Goal: Transaction & Acquisition: Purchase product/service

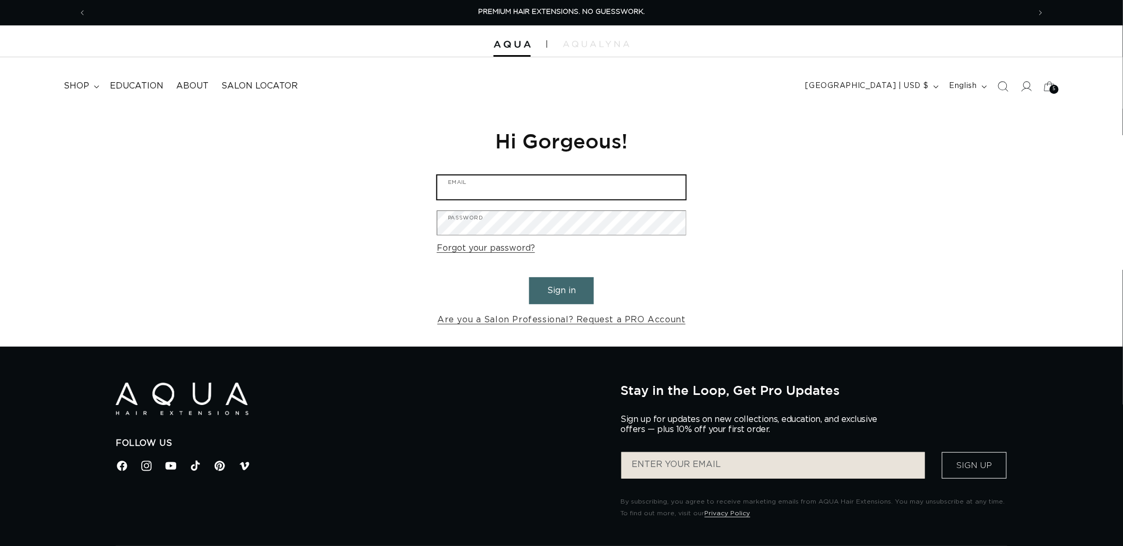
type input "graphics@pabeauty.com"
click at [552, 287] on button "Sign in" at bounding box center [561, 290] width 65 height 27
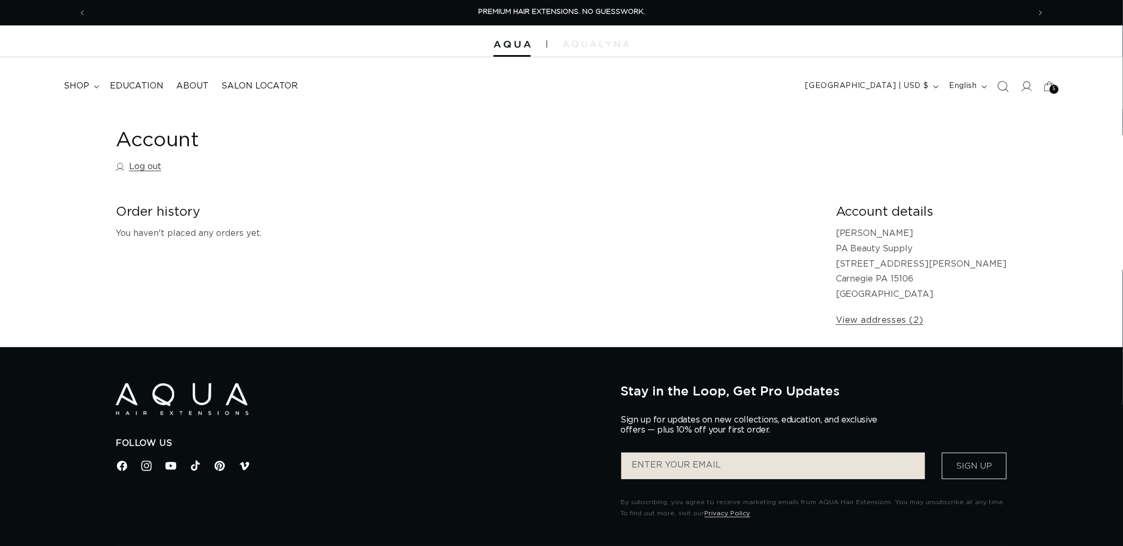
click at [1005, 82] on icon "Search" at bounding box center [1003, 86] width 11 height 11
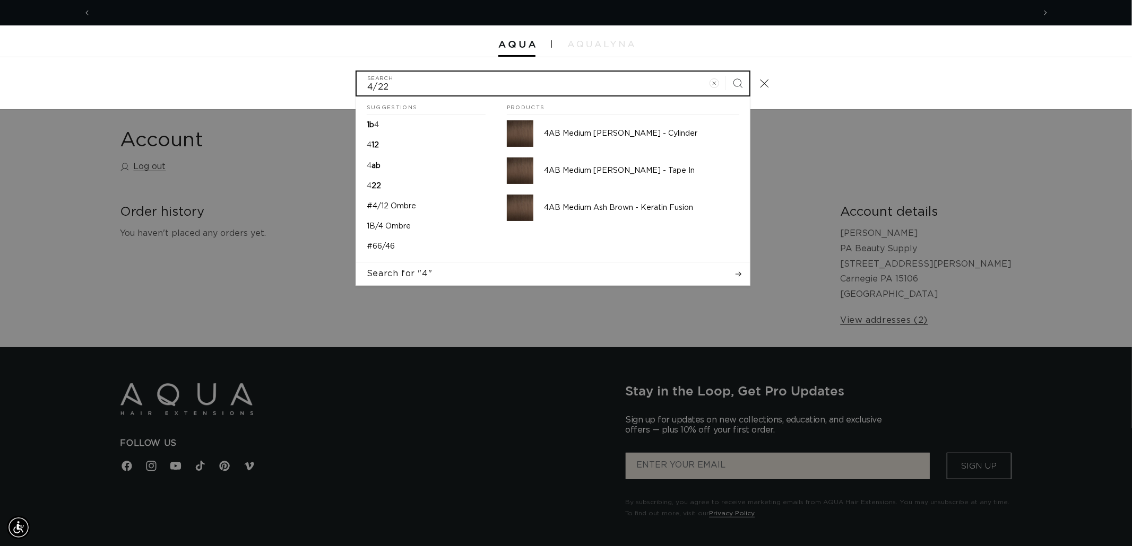
scroll to position [0, 943]
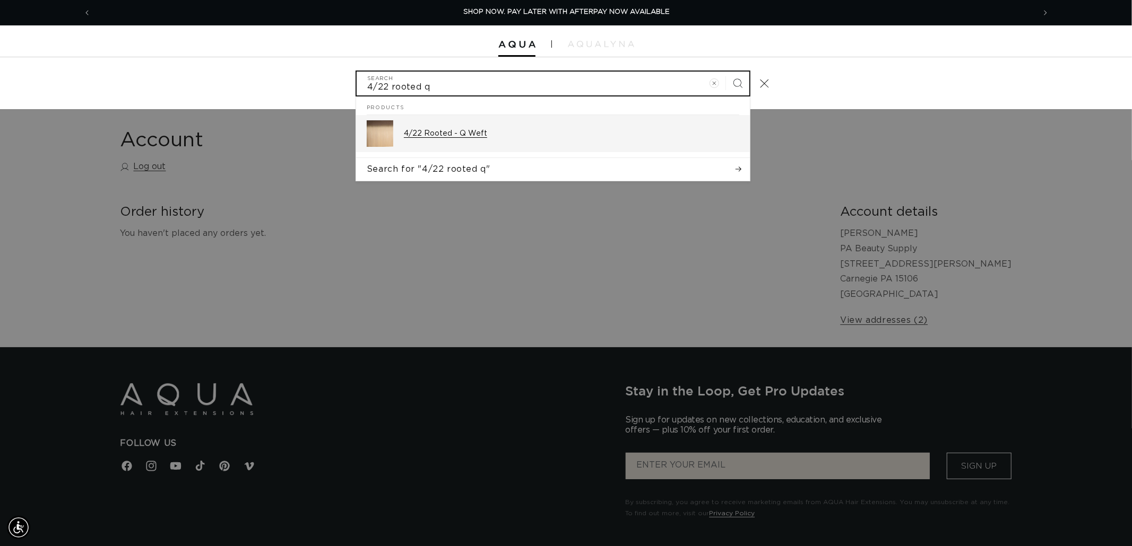
type input "4/22 rooted q"
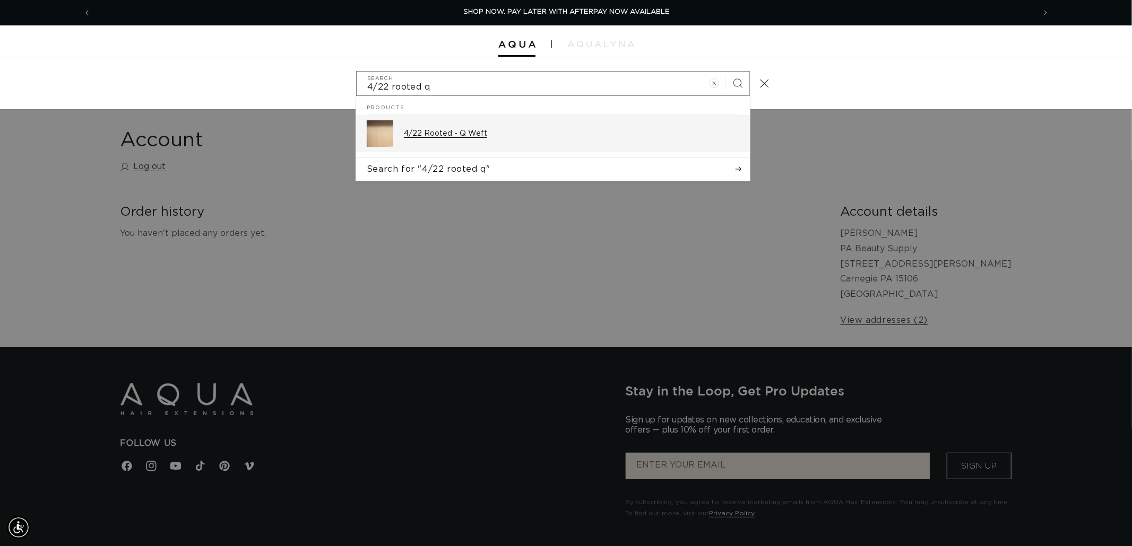
click at [511, 140] on div "4/22 Rooted - Q Weft" at bounding box center [571, 133] width 335 height 27
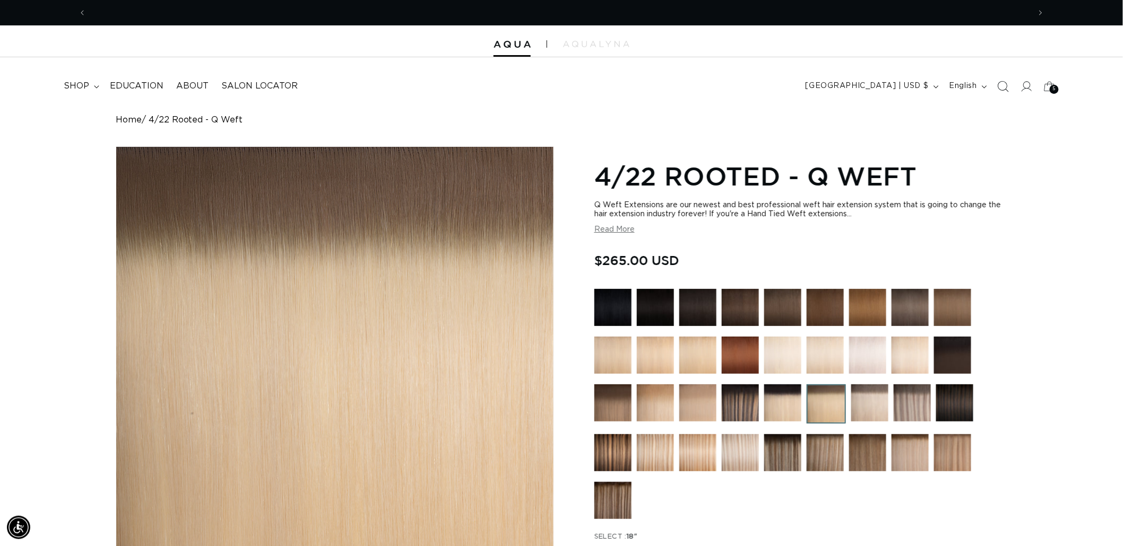
click at [1008, 90] on icon "Search" at bounding box center [1003, 86] width 11 height 11
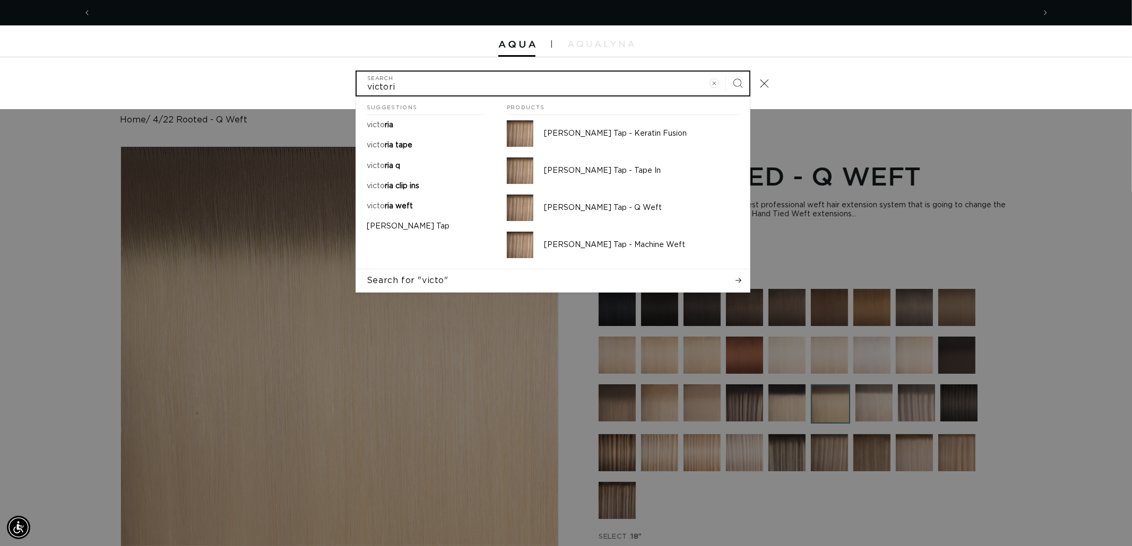
scroll to position [0, 1886]
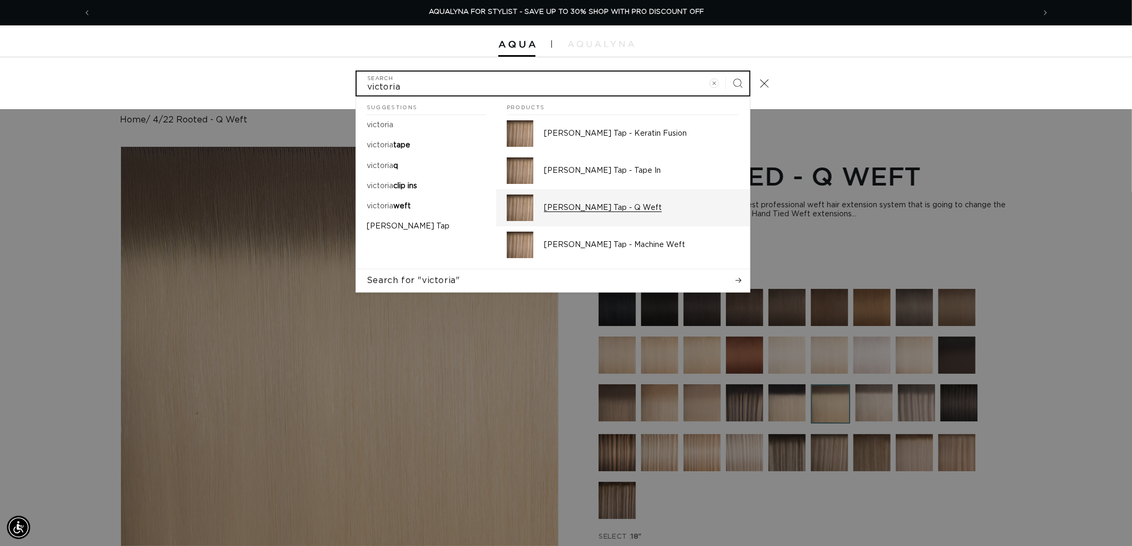
type input "victoria"
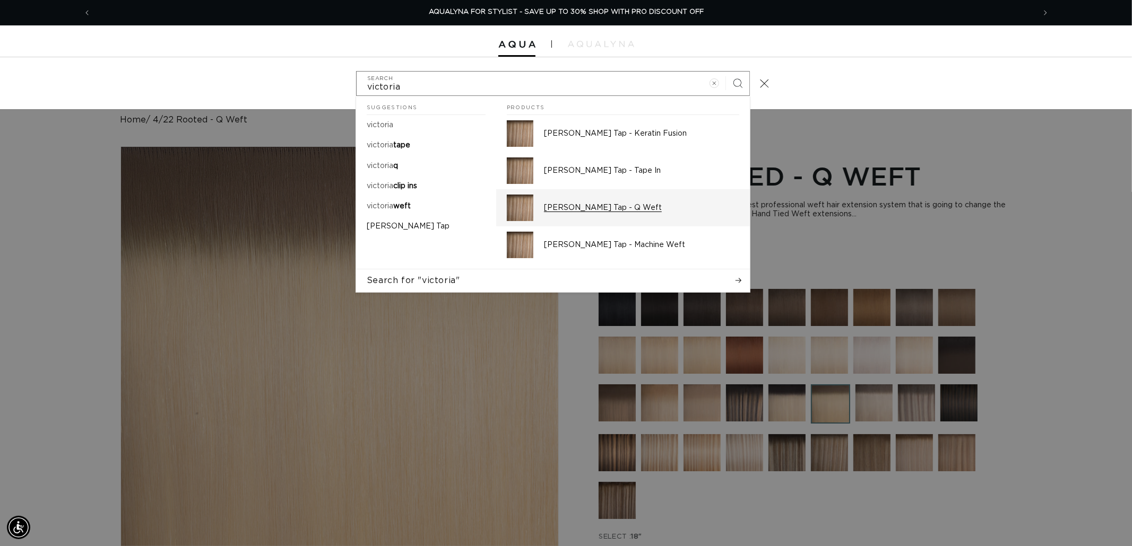
click at [614, 213] on p "Victoria Root Tap - Q Weft" at bounding box center [641, 208] width 195 height 10
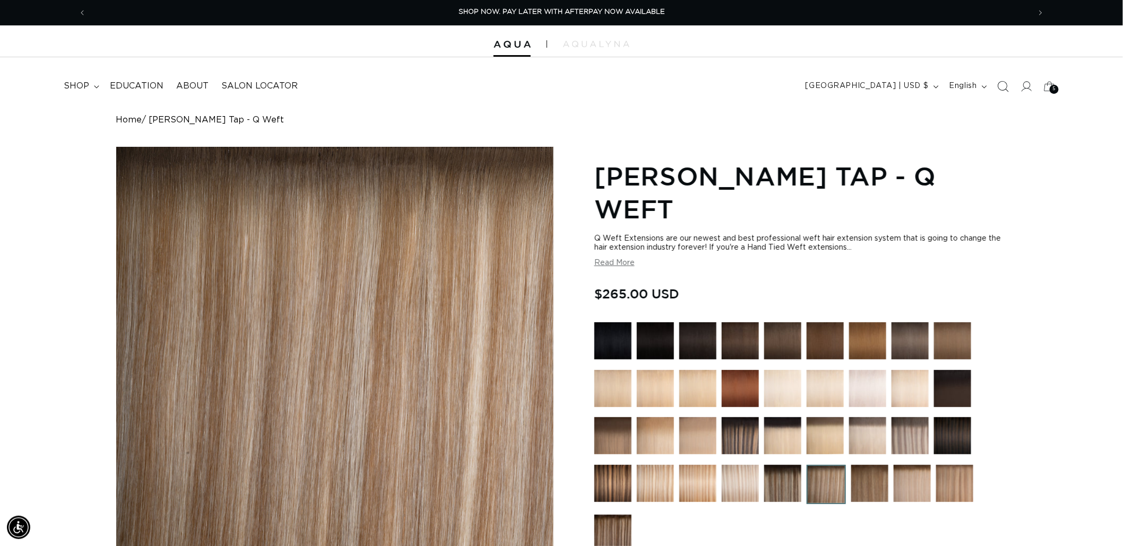
click at [996, 86] on span "Search" at bounding box center [1002, 86] width 23 height 23
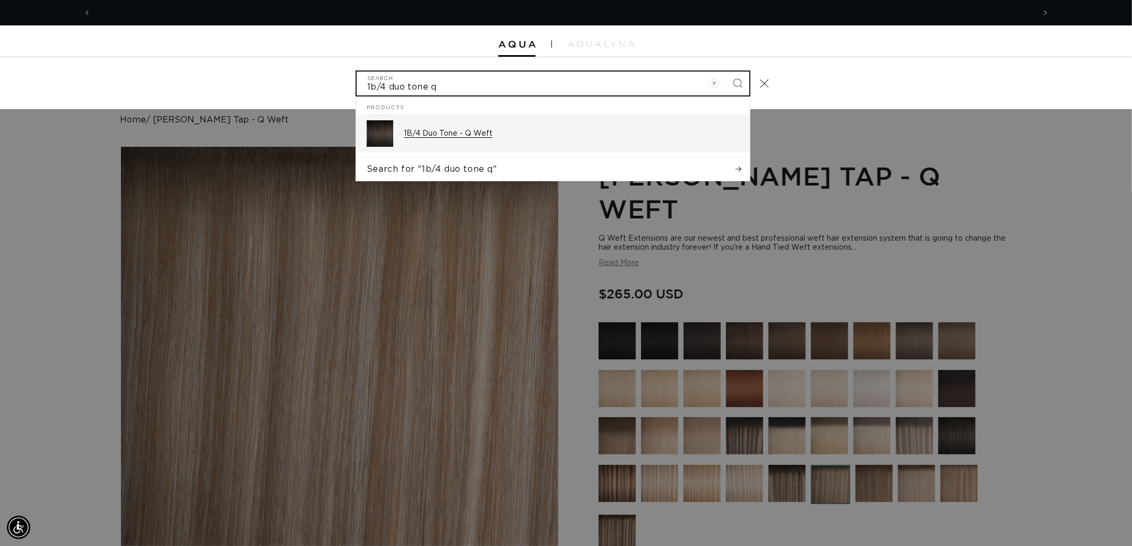
scroll to position [0, 1886]
type input "1b/4 duo tone q"
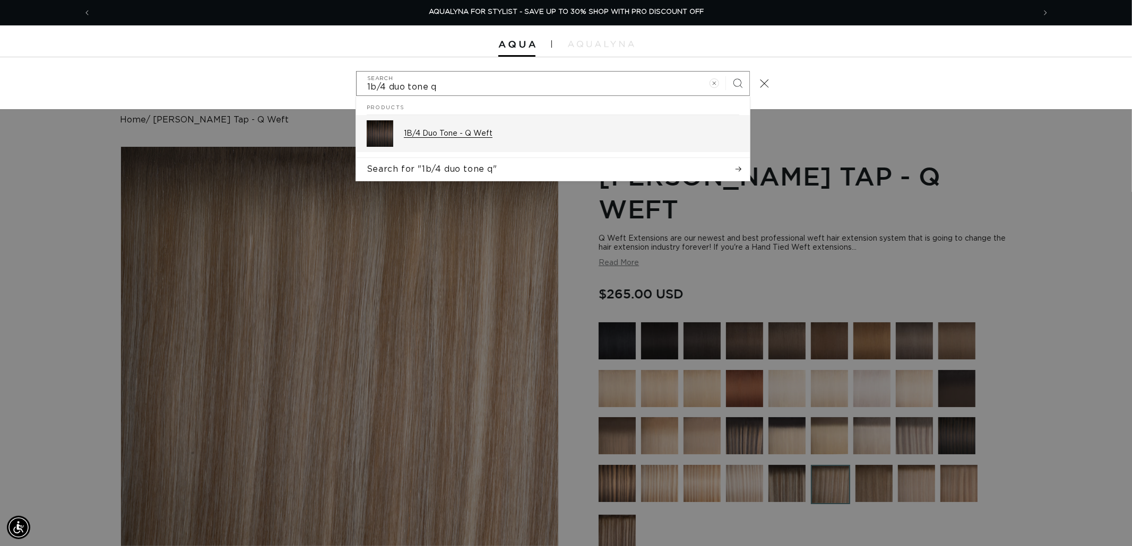
click at [566, 139] on div "1B/4 Duo Tone - Q Weft" at bounding box center [571, 133] width 335 height 27
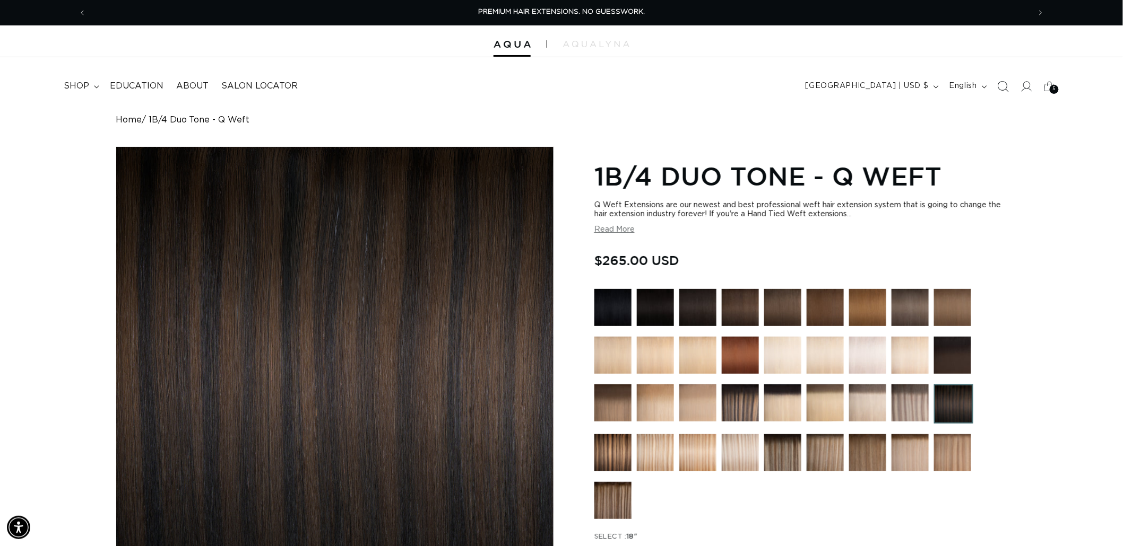
click at [995, 77] on span "Search" at bounding box center [1002, 86] width 23 height 23
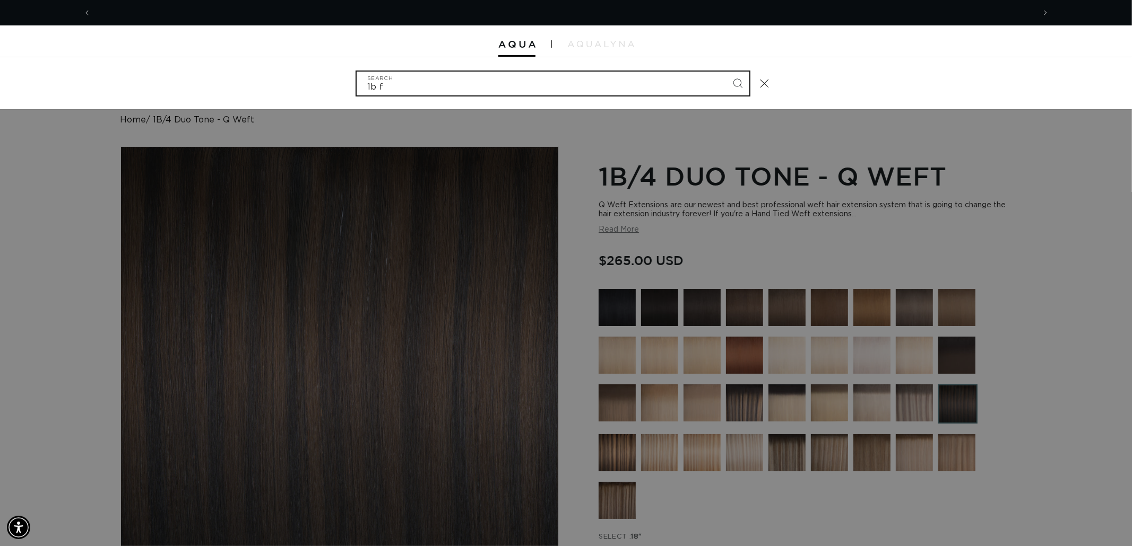
scroll to position [0, 943]
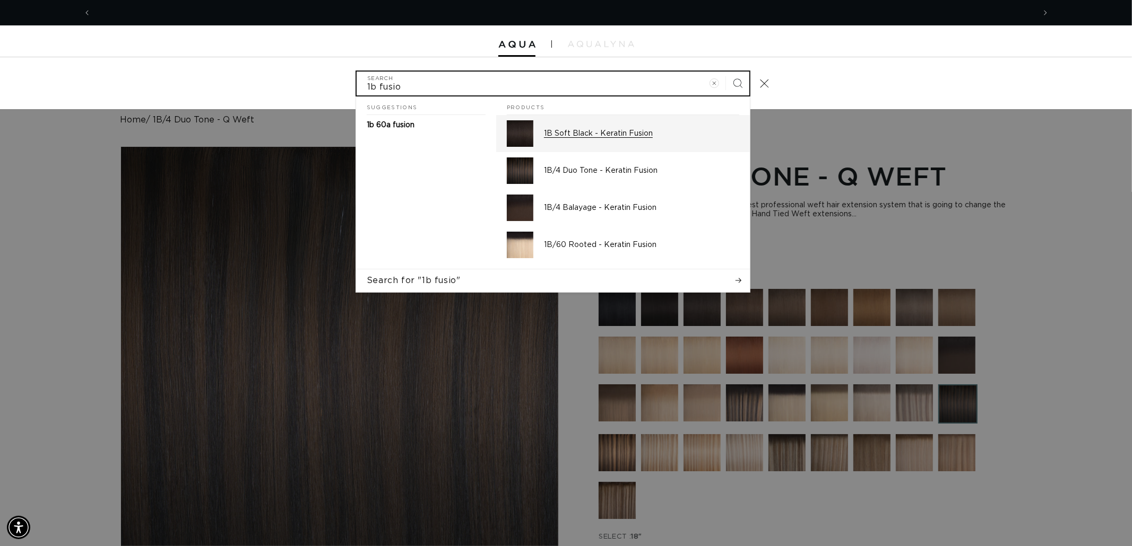
type input "1b fusio"
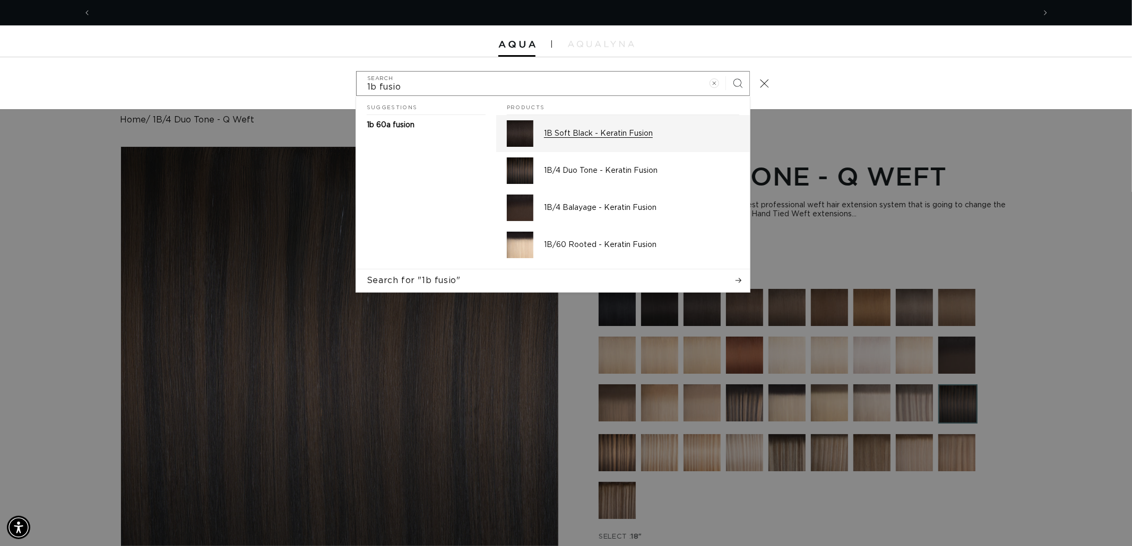
click at [616, 138] on p "1B Soft Black - Keratin Fusion" at bounding box center [641, 134] width 195 height 10
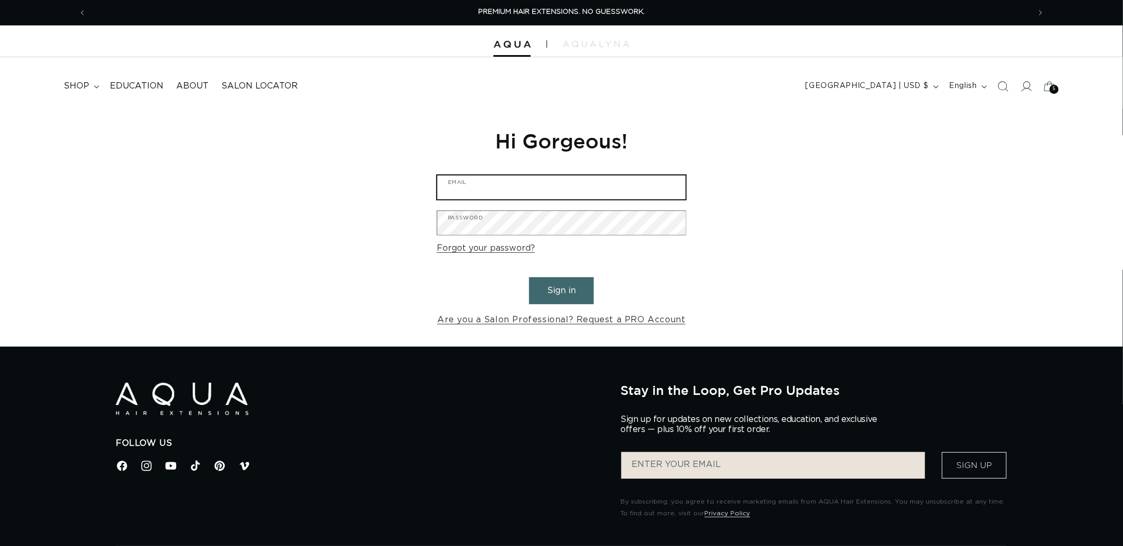
type input "graphics@pabeauty.com"
click at [566, 295] on button "Sign in" at bounding box center [561, 290] width 65 height 27
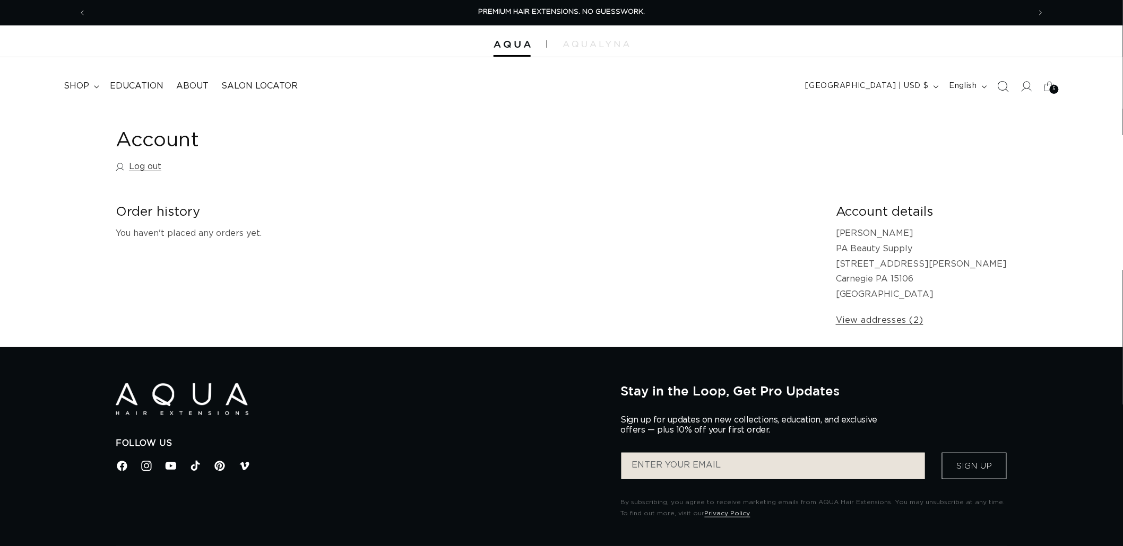
click at [993, 87] on span "Search" at bounding box center [1002, 86] width 23 height 23
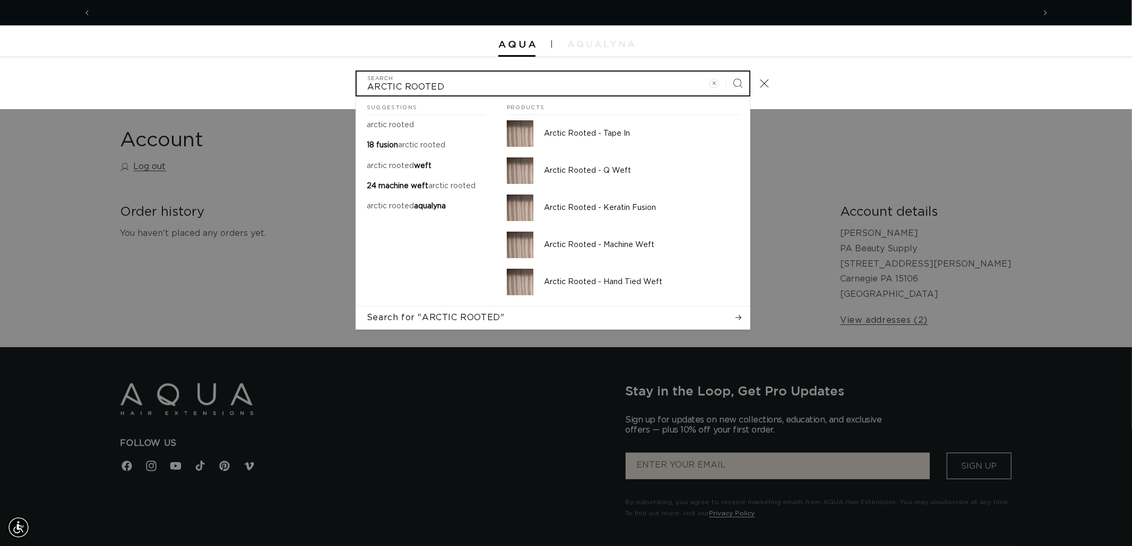
scroll to position [0, 1886]
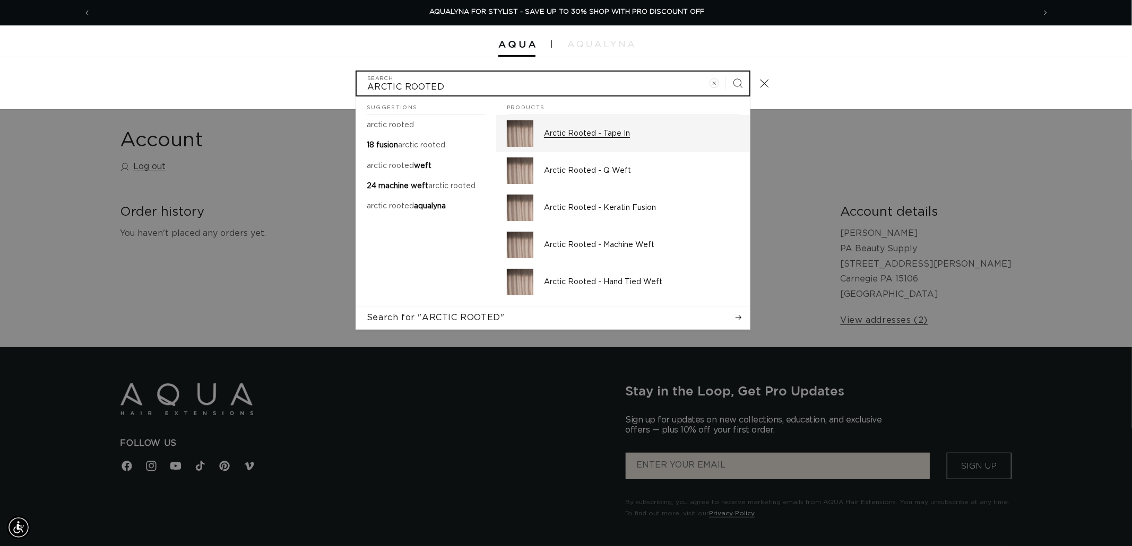
type input "ARCTIC ROOTED"
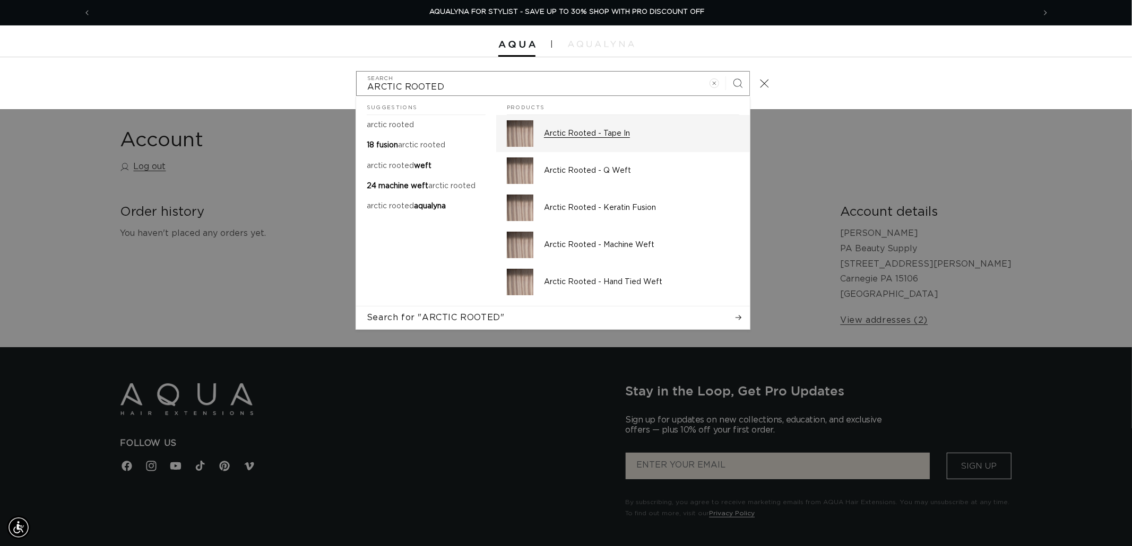
click at [615, 132] on p "Arctic Rooted - Tape In" at bounding box center [641, 134] width 195 height 10
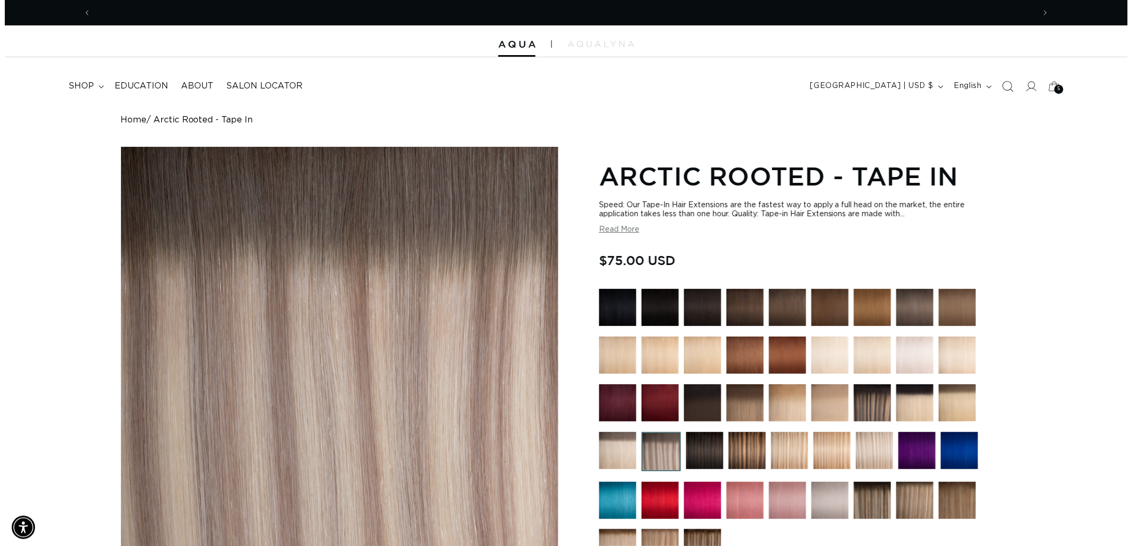
scroll to position [0, 1886]
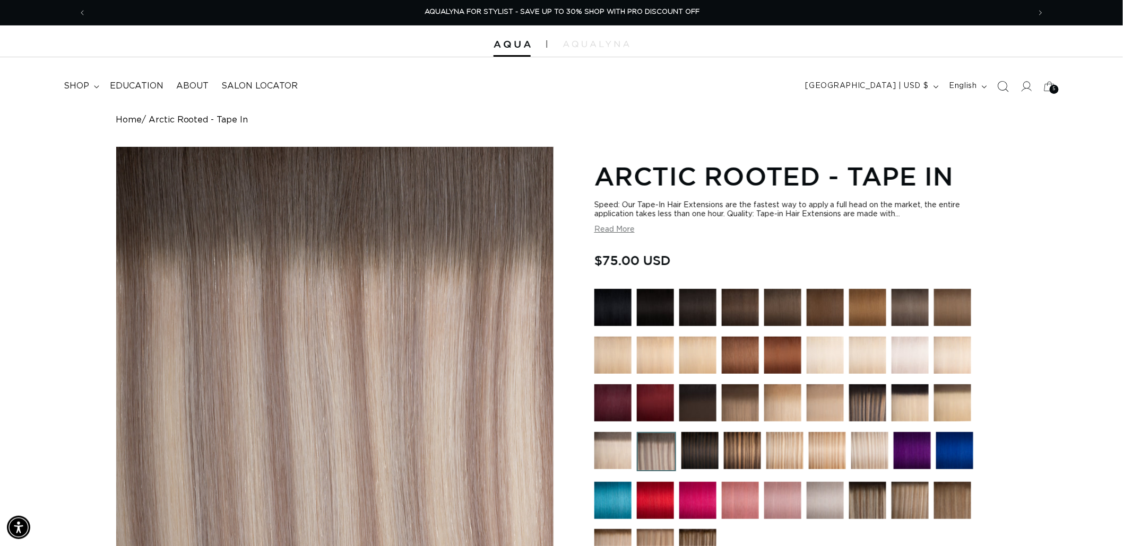
click at [1005, 85] on icon "Search" at bounding box center [1002, 86] width 11 height 11
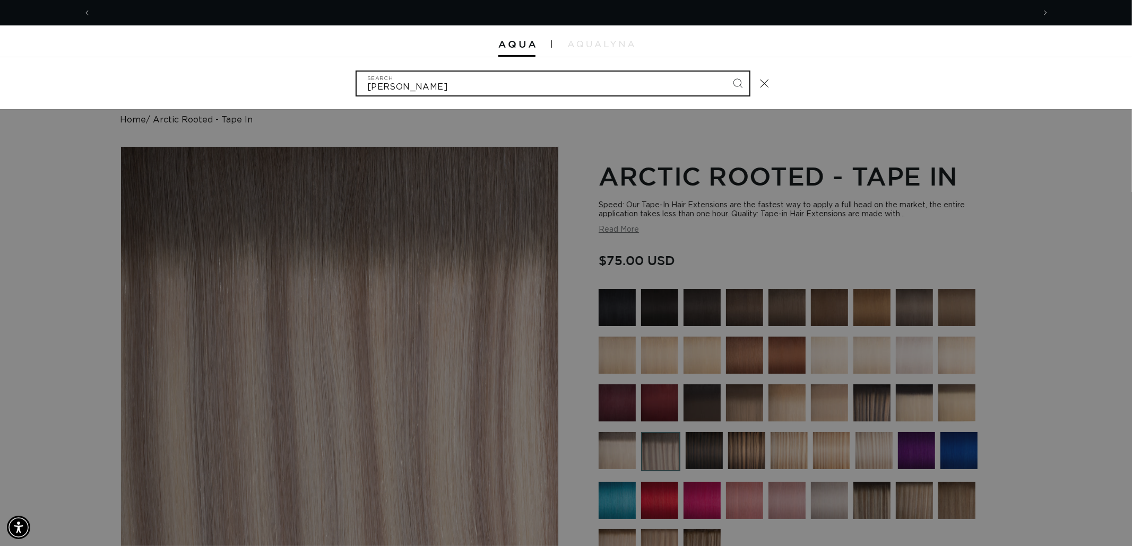
scroll to position [0, 0]
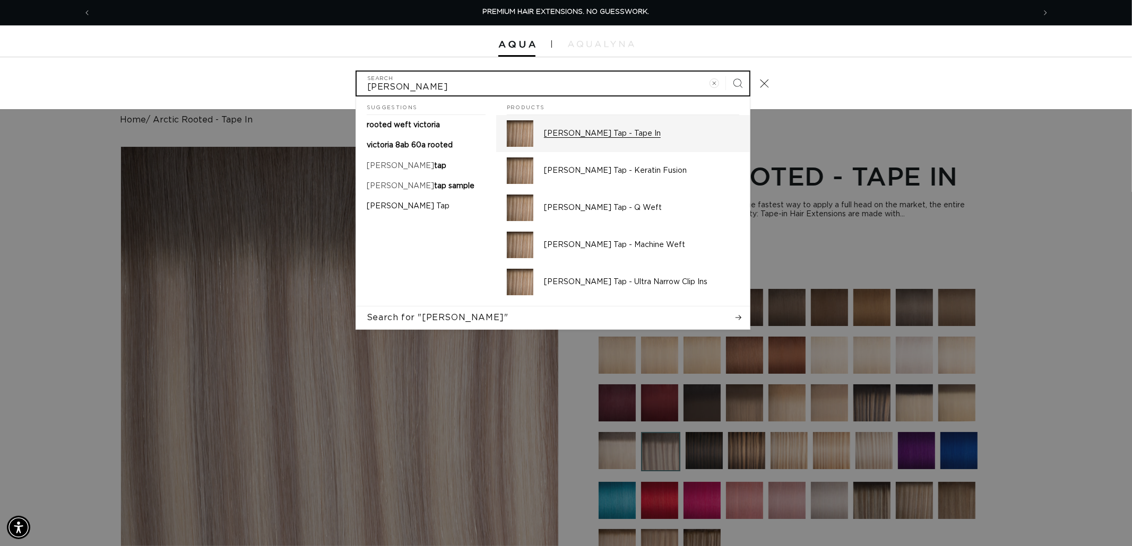
type input "VICTORIA ROOT"
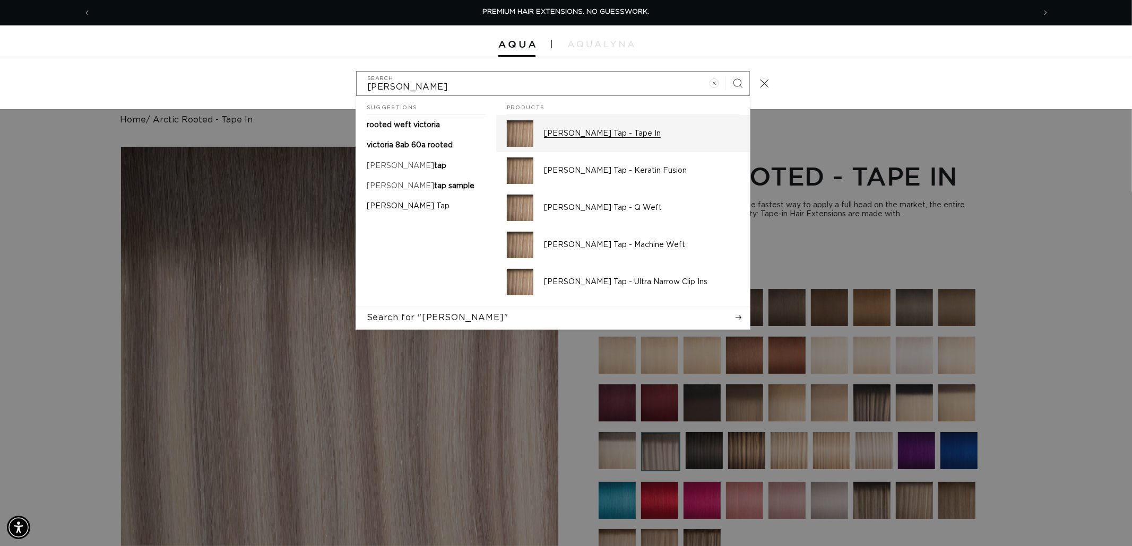
click at [614, 130] on p "Victoria Root Tap - Tape In" at bounding box center [641, 134] width 195 height 10
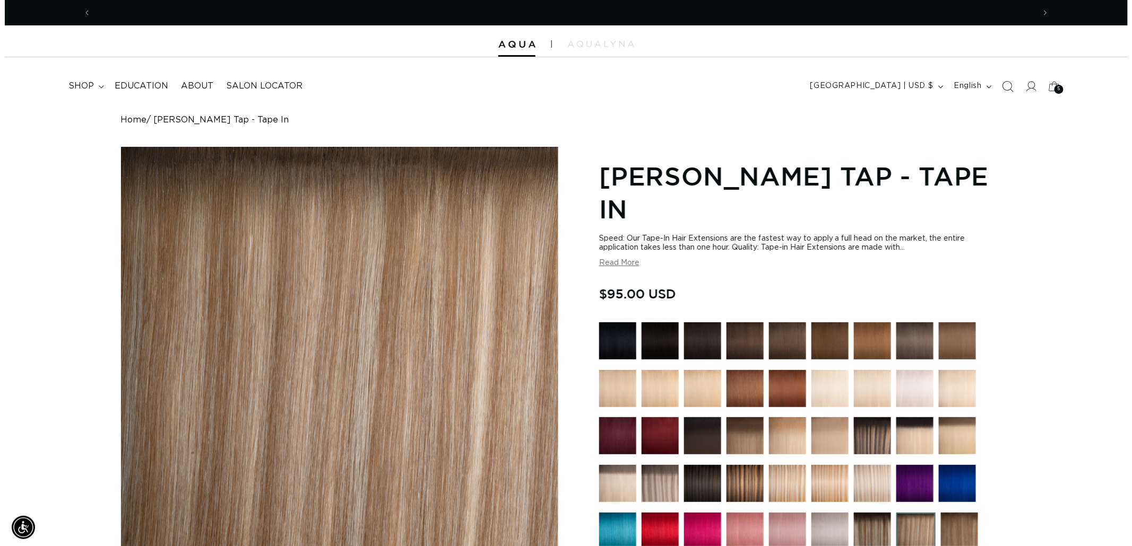
scroll to position [0, 1886]
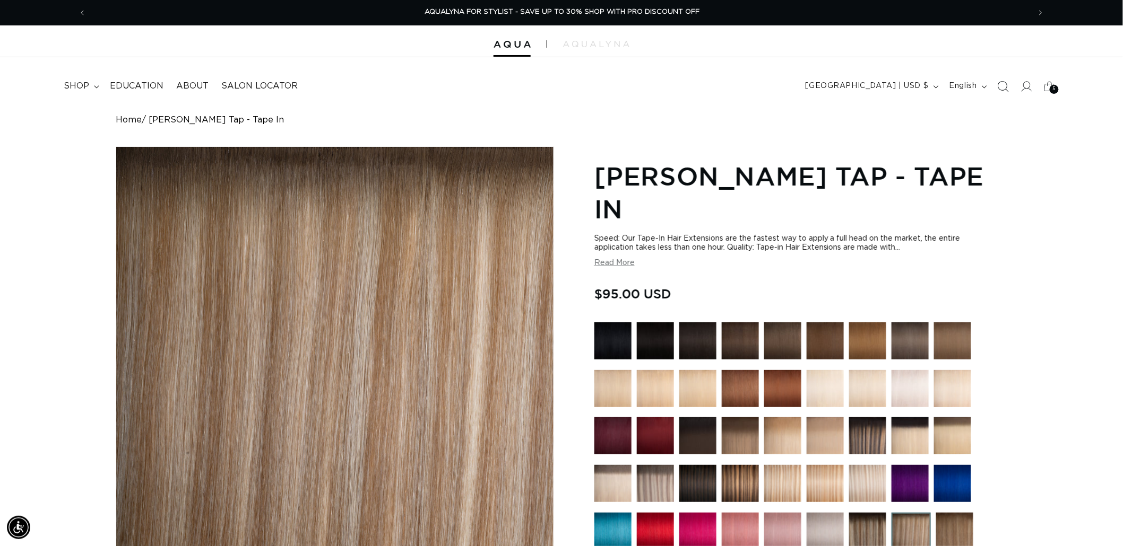
click at [1008, 88] on icon "Search" at bounding box center [1002, 86] width 11 height 11
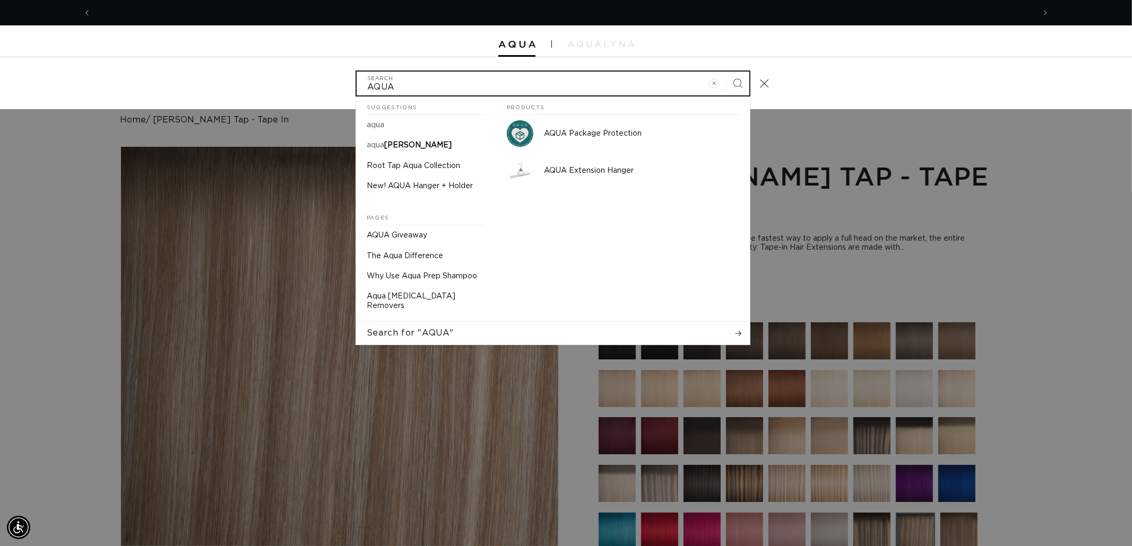
scroll to position [0, 0]
type input "A"
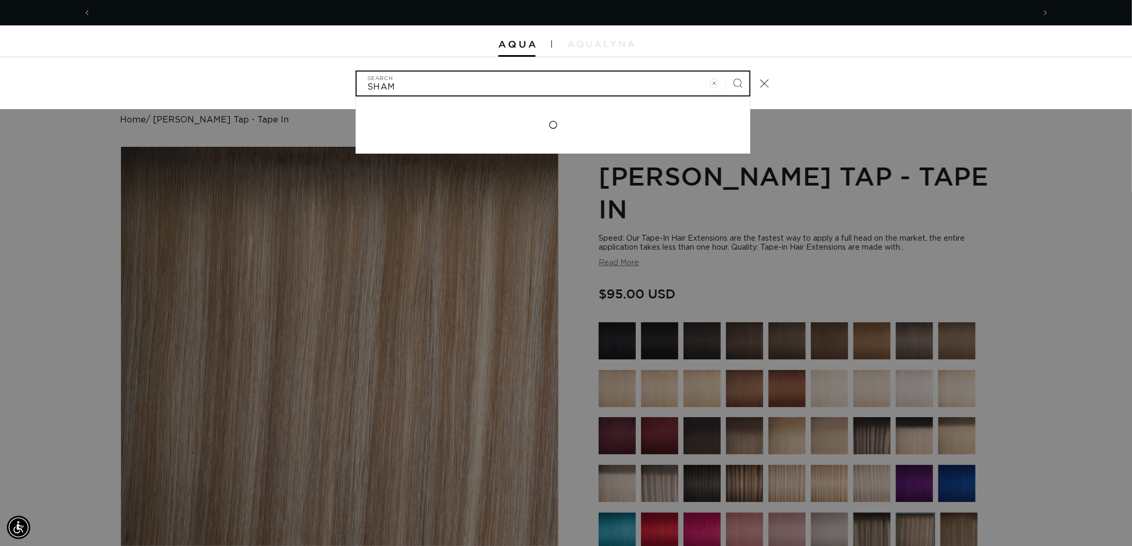
scroll to position [0, 943]
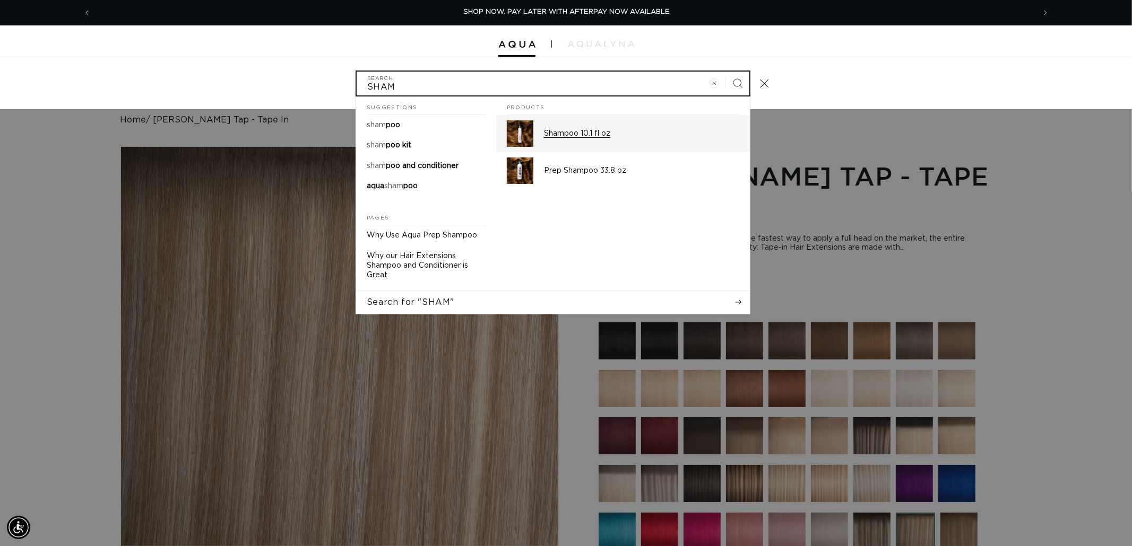
type input "SHAM"
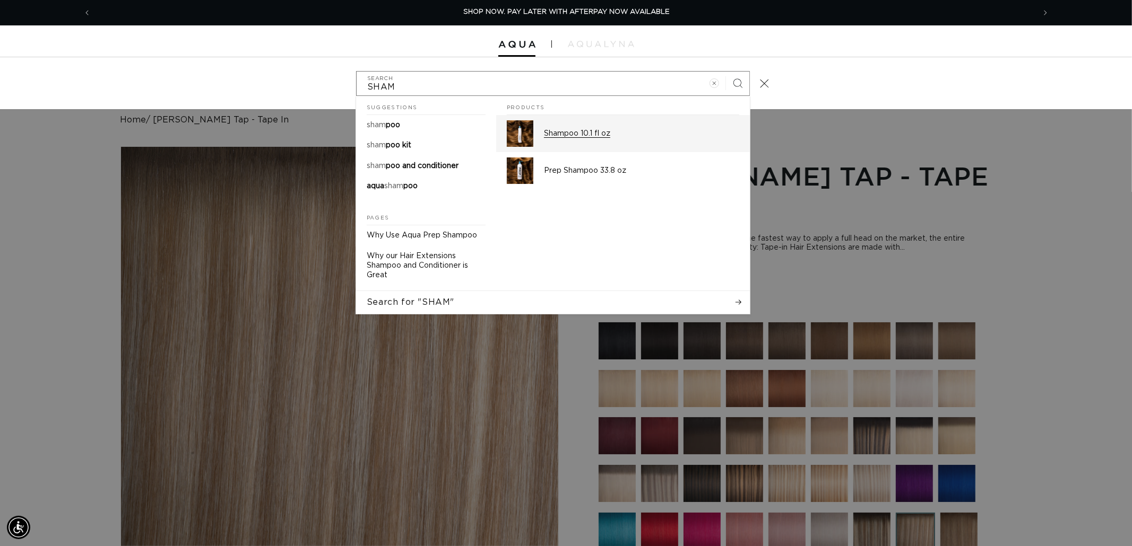
click at [555, 131] on p "Shampoo 10.1 fl oz" at bounding box center [641, 134] width 195 height 10
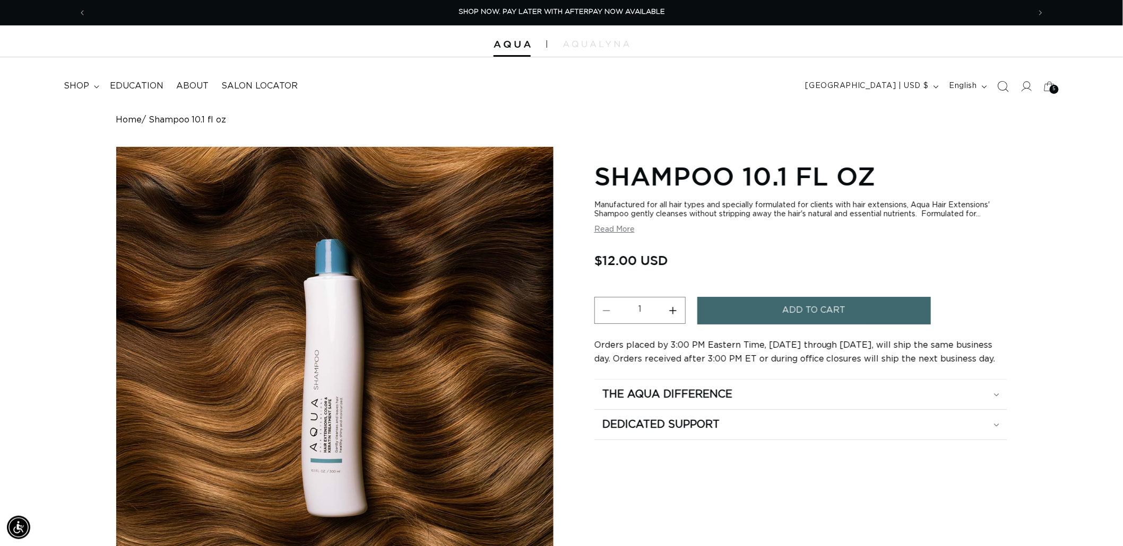
click at [1005, 87] on icon "Search" at bounding box center [1002, 86] width 11 height 11
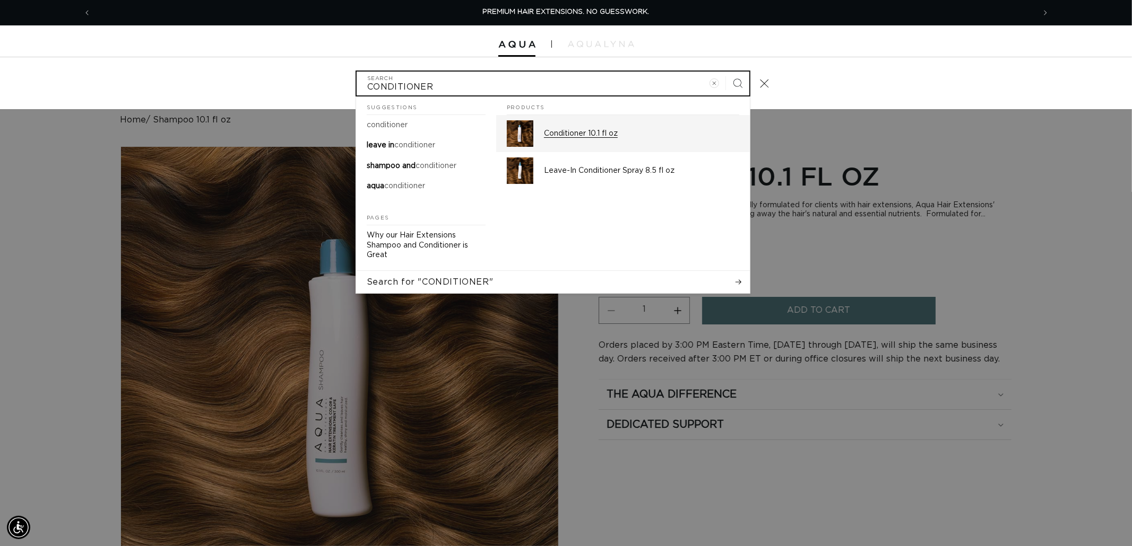
type input "CONDITIONER"
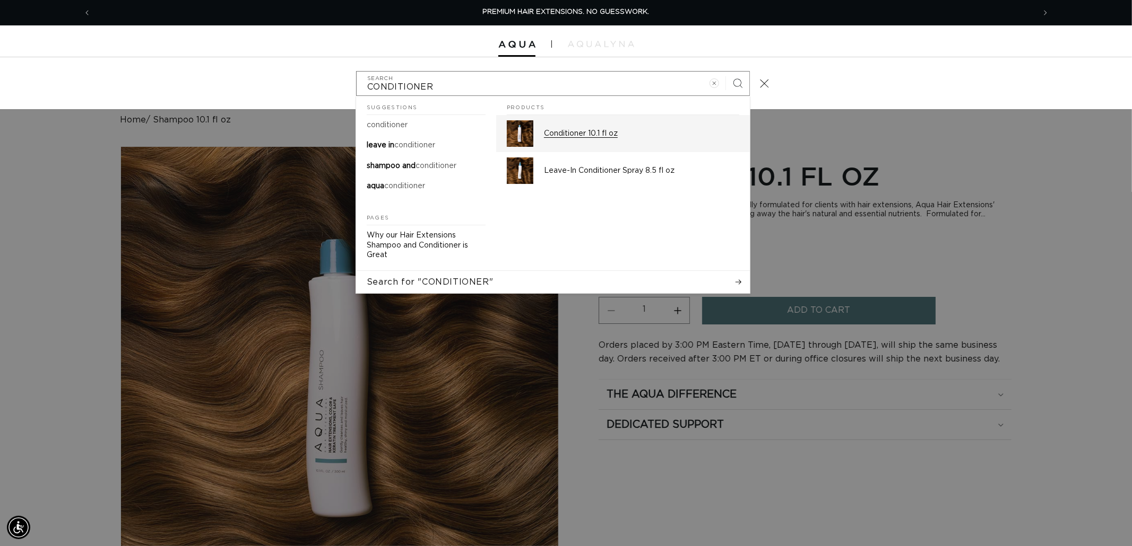
click at [554, 131] on p "Conditioner 10.1 fl oz" at bounding box center [641, 134] width 195 height 10
